Goal: Use online tool/utility: Utilize a website feature to perform a specific function

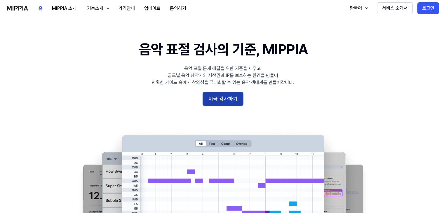
click at [236, 96] on button "지금 검사하기" at bounding box center [222, 99] width 41 height 14
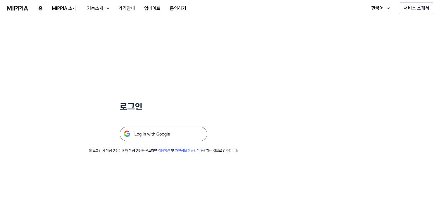
click at [157, 134] on img at bounding box center [163, 134] width 87 height 15
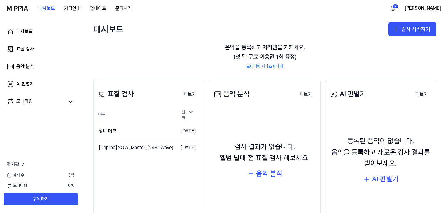
scroll to position [62, 0]
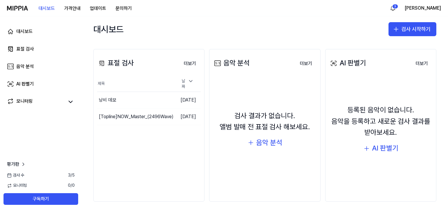
click at [119, 49] on div "표절 검사 더보기 표절 검사 제목 날짜 낭비 데모 이동하기 [DATE] [Topline] NOW_Master_(2496Wave) 이동하기 [D…" at bounding box center [148, 125] width 111 height 153
click at [122, 68] on div "표절 검사" at bounding box center [115, 62] width 37 height 11
click at [421, 28] on button "검사 시작하기" at bounding box center [412, 29] width 48 height 14
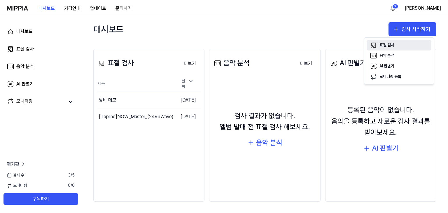
click at [392, 44] on div "표절 검사" at bounding box center [386, 45] width 15 height 6
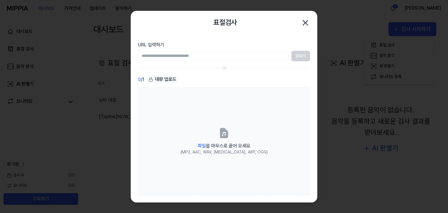
click at [205, 55] on input "URL 입력하기" at bounding box center [213, 56] width 151 height 10
paste input "**********"
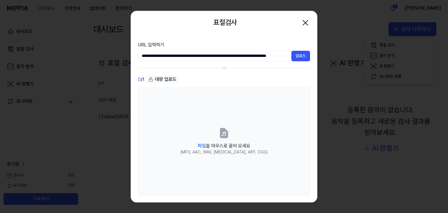
scroll to position [0, 23]
type input "**********"
click at [304, 54] on button "업로드" at bounding box center [300, 56] width 19 height 10
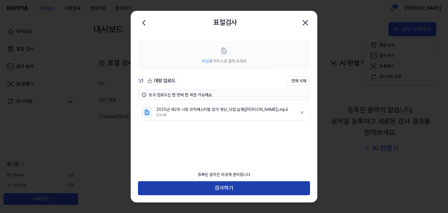
click at [231, 188] on button "검사하기" at bounding box center [224, 188] width 172 height 14
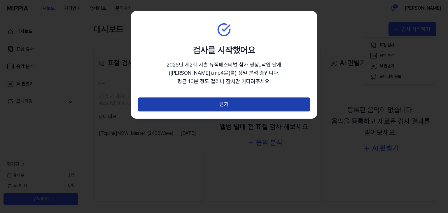
click at [246, 100] on button "닫기" at bounding box center [224, 104] width 172 height 14
